Goal: Find specific page/section: Find specific page/section

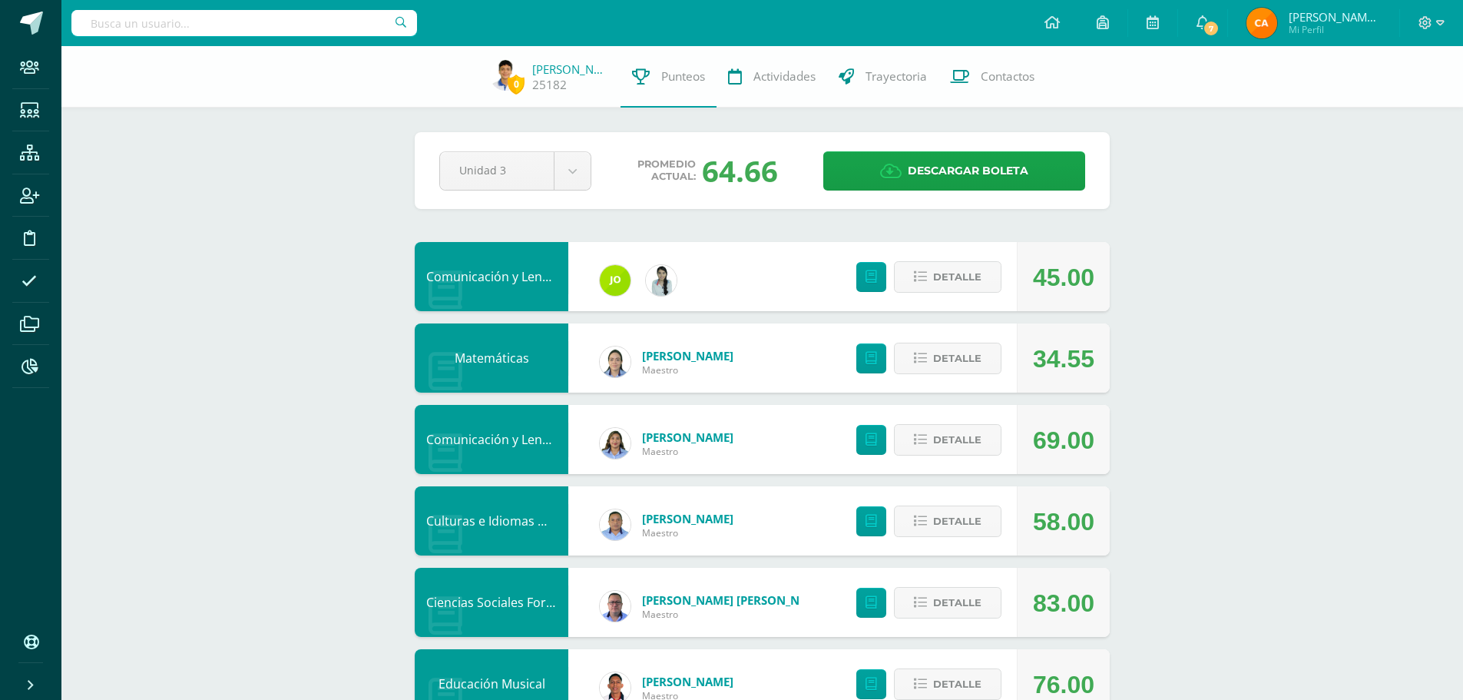
click at [165, 15] on input "text" at bounding box center [244, 23] width 346 height 26
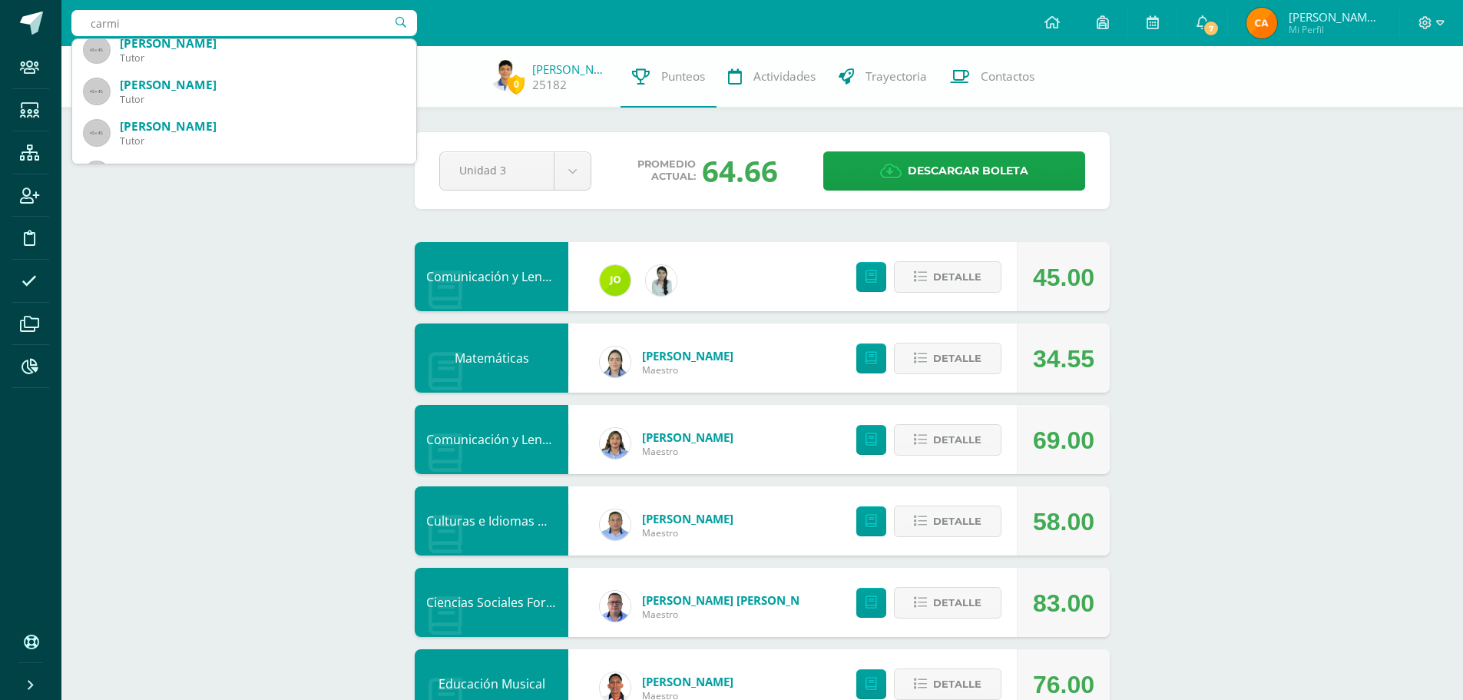
scroll to position [2788, 0]
type input "carmi"
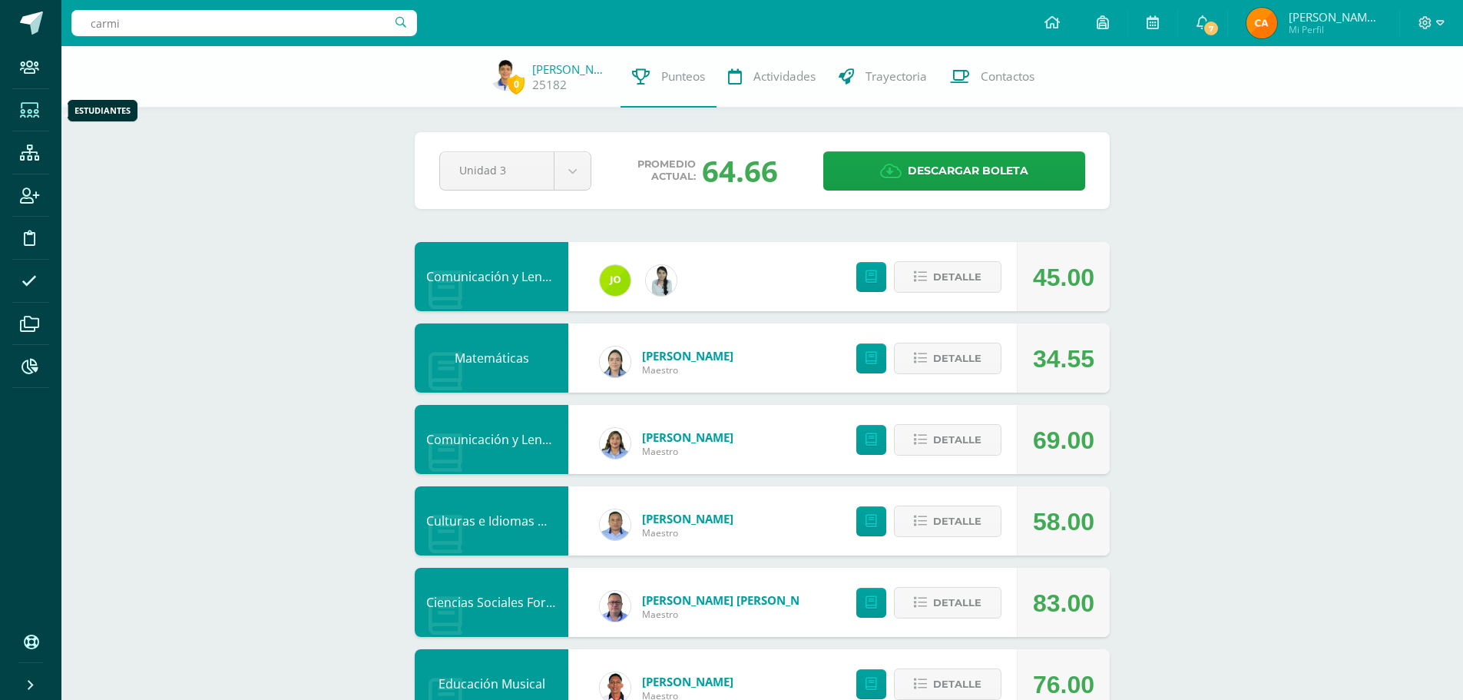
click at [25, 111] on icon at bounding box center [29, 110] width 19 height 15
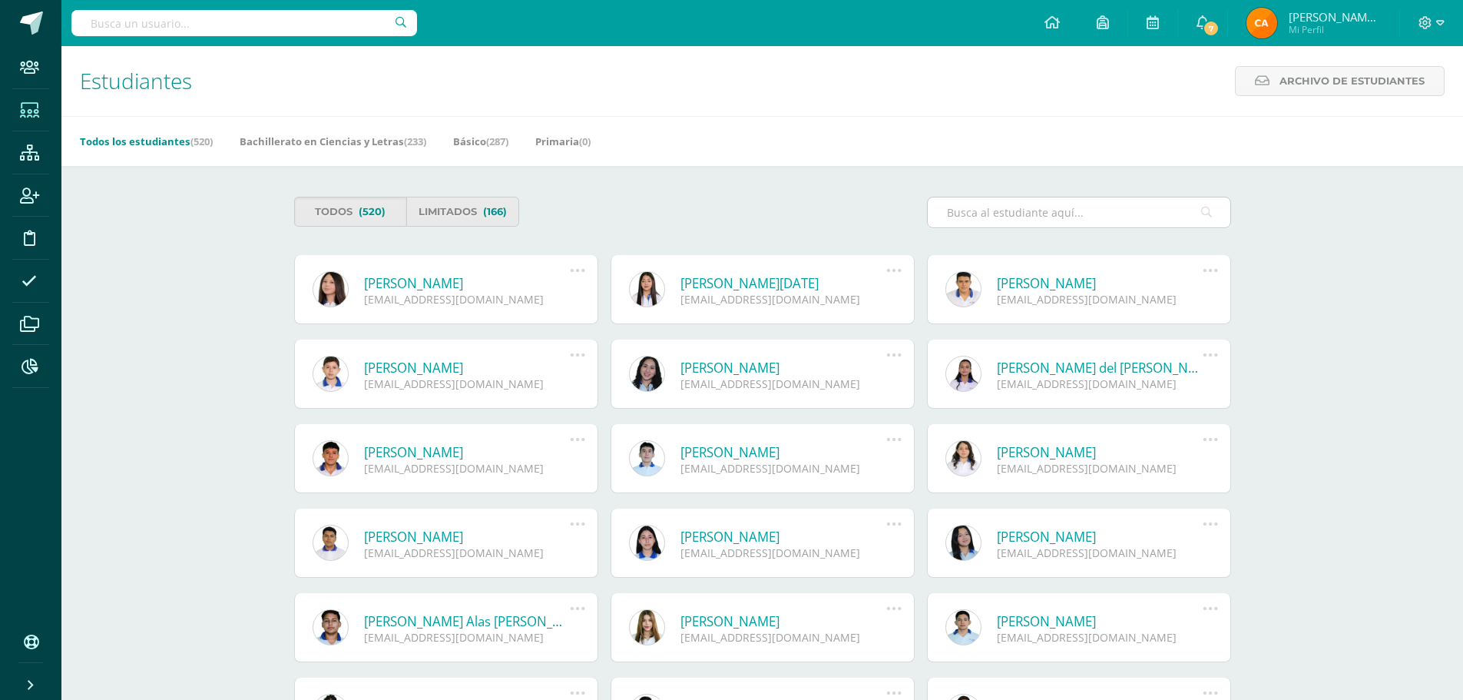
click at [1051, 220] on input "text" at bounding box center [1079, 212] width 303 height 30
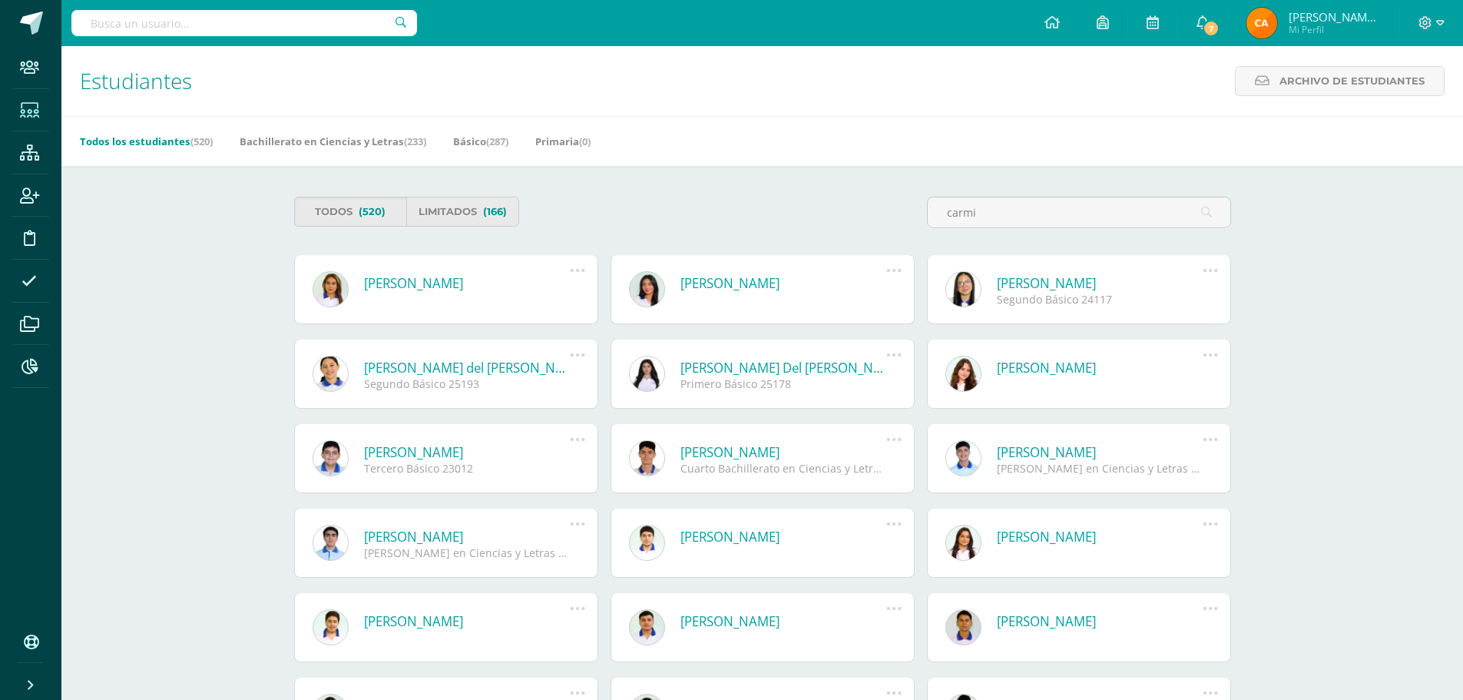
type input "carmi"
click at [890, 271] on icon at bounding box center [894, 270] width 17 height 17
click at [641, 286] on link at bounding box center [647, 289] width 36 height 36
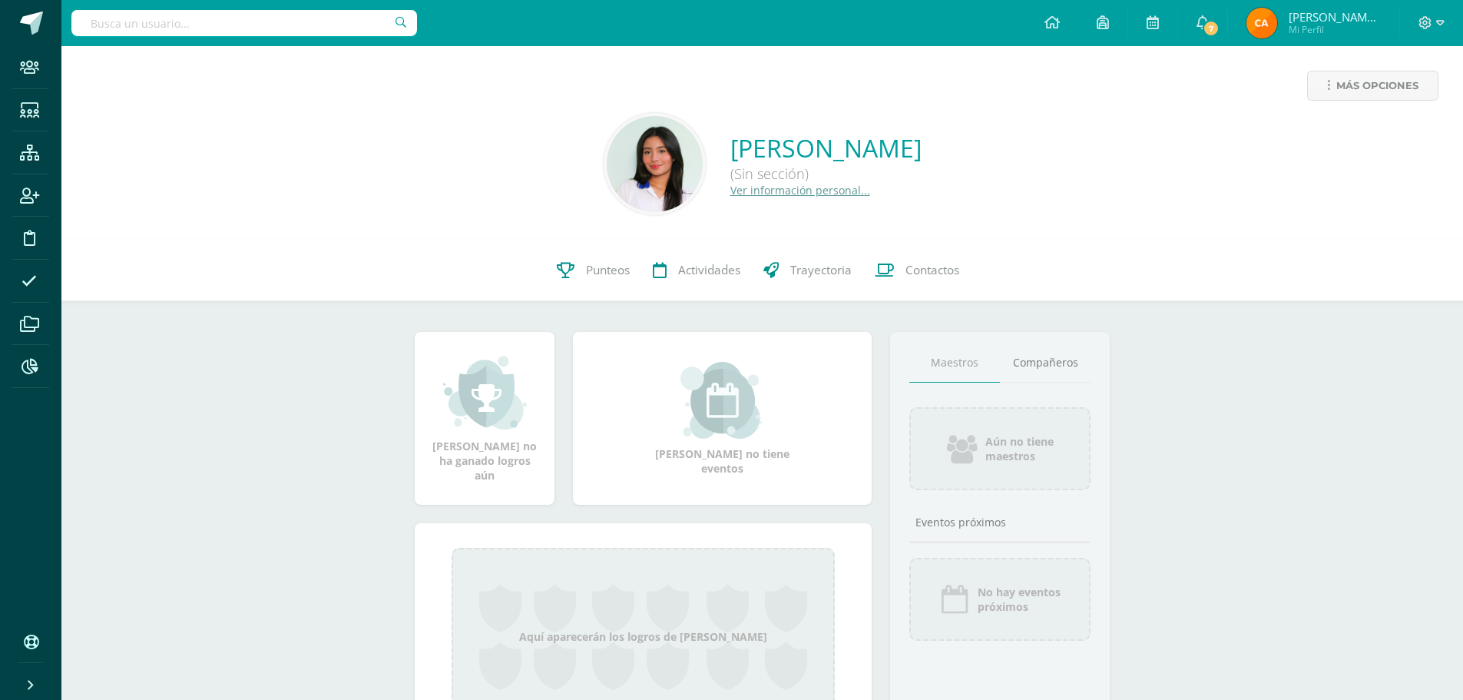
click at [607, 181] on img at bounding box center [655, 164] width 96 height 96
click at [607, 151] on img at bounding box center [655, 164] width 96 height 96
click at [730, 190] on link "Ver información personal..." at bounding box center [800, 190] width 140 height 15
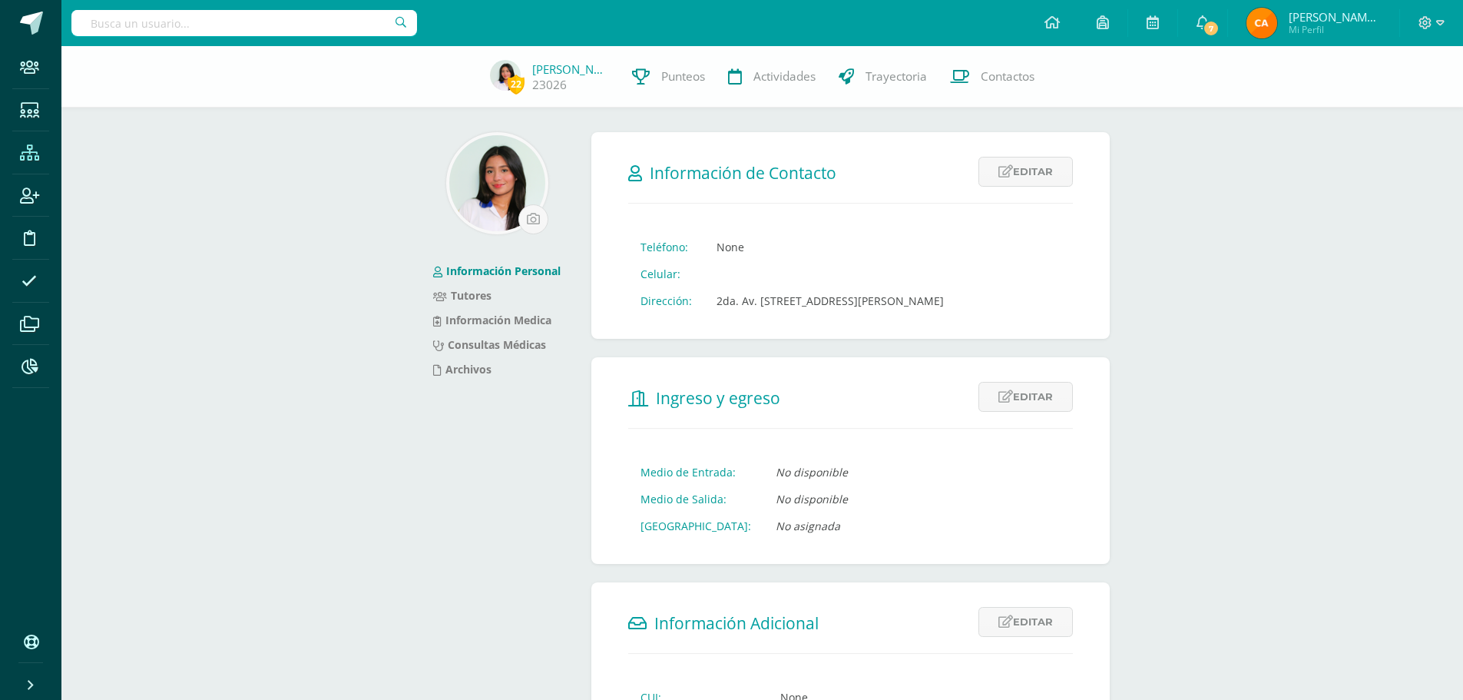
click at [38, 158] on icon at bounding box center [29, 152] width 19 height 15
click at [36, 115] on icon at bounding box center [29, 110] width 19 height 15
